Goal: Transaction & Acquisition: Subscribe to service/newsletter

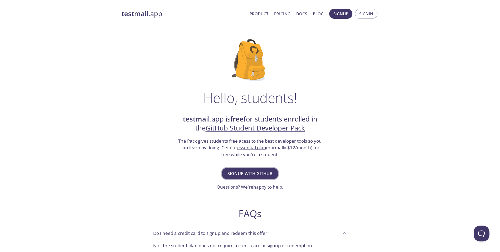
click at [270, 172] on span "Signup with GitHub" at bounding box center [250, 173] width 45 height 7
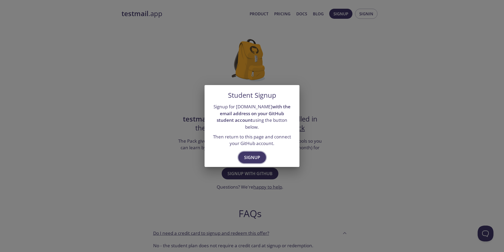
click at [245, 154] on span "Signup" at bounding box center [252, 157] width 16 height 7
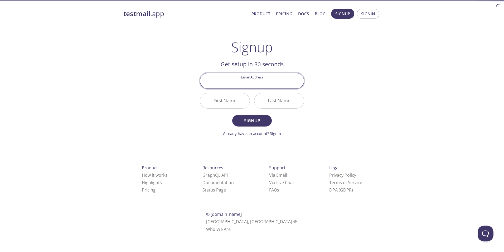
click at [373, 94] on div "testmail .app Product Pricing Docs Blog Signup Signin Signup Get setup in 30 se…" at bounding box center [252, 126] width 270 height 242
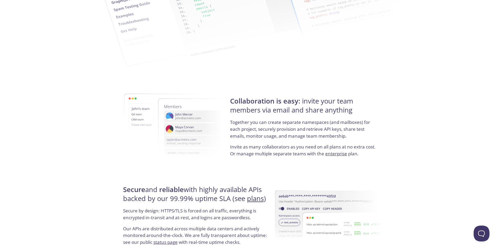
scroll to position [844, 0]
